Goal: Task Accomplishment & Management: Complete application form

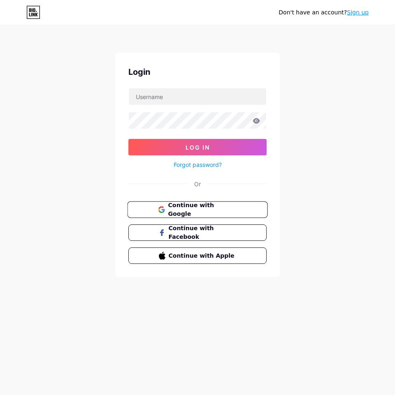
click at [199, 202] on button "Continue with Google" at bounding box center [197, 210] width 140 height 17
